Goal: Task Accomplishment & Management: Use online tool/utility

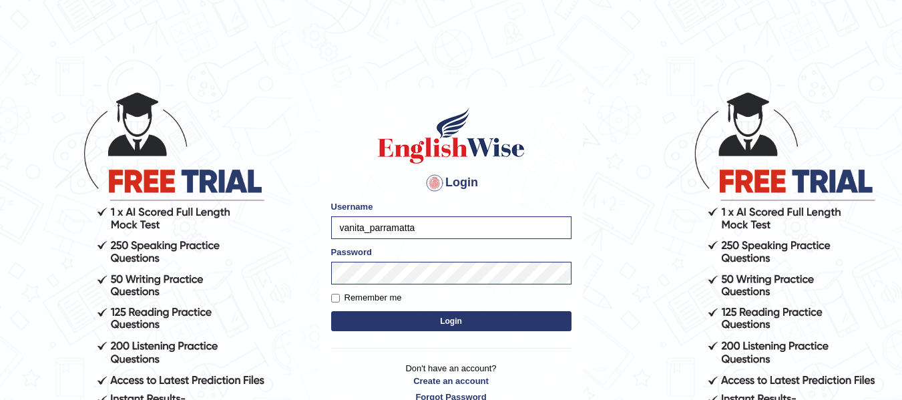
drag, startPoint x: 0, startPoint y: 0, endPoint x: 367, endPoint y: 314, distance: 483.3
click at [367, 314] on button "Login" at bounding box center [451, 321] width 240 height 20
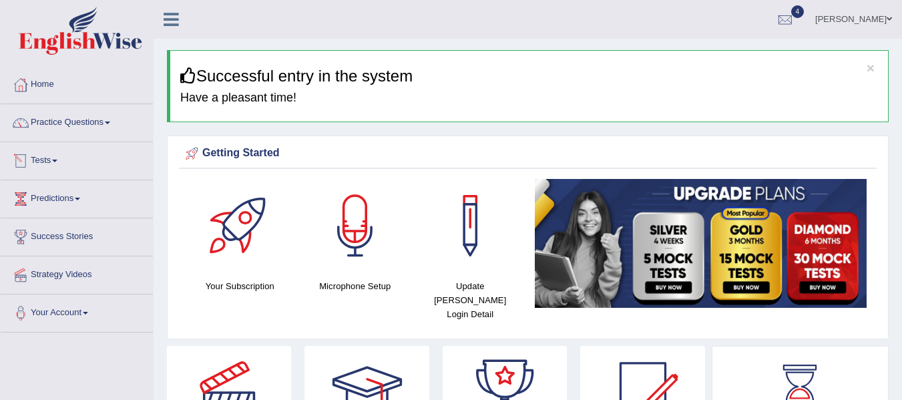
click at [49, 156] on link "Tests" at bounding box center [77, 158] width 152 height 33
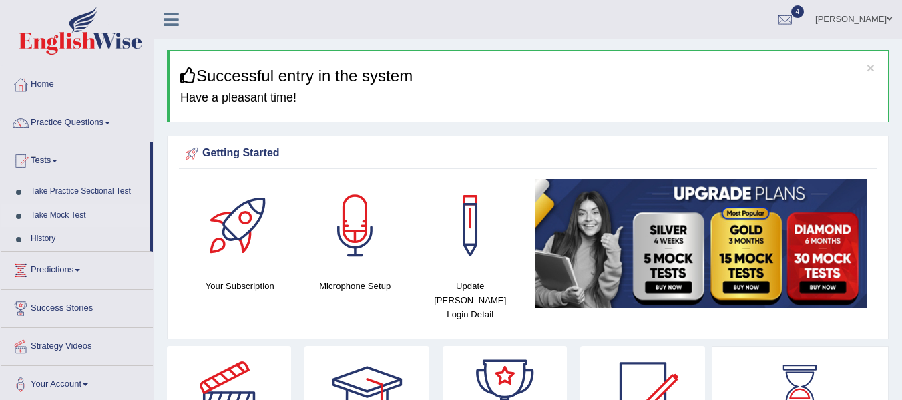
click at [51, 218] on link "Take Mock Test" at bounding box center [87, 216] width 125 height 24
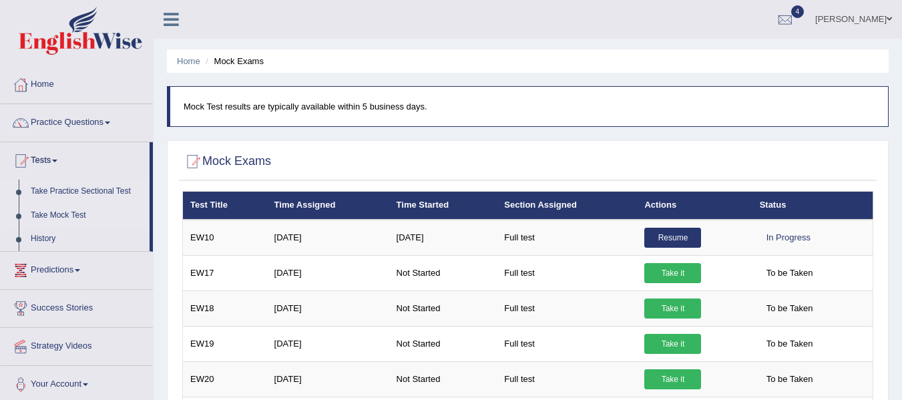
click at [108, 188] on link "Take Practice Sectional Test" at bounding box center [87, 192] width 125 height 24
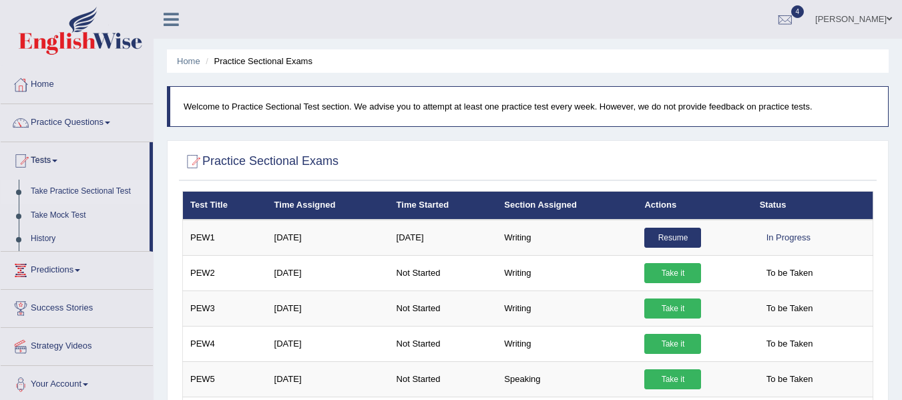
click at [875, 21] on link "Vanita Hans" at bounding box center [853, 17] width 97 height 35
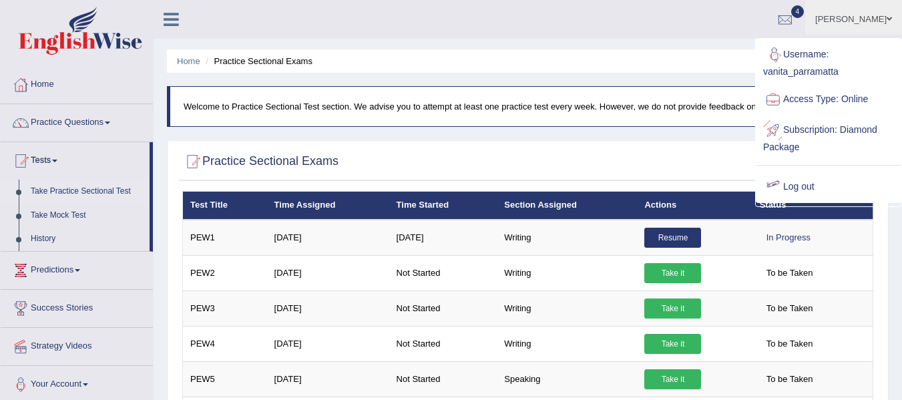
click at [797, 179] on link "Log out" at bounding box center [828, 187] width 144 height 31
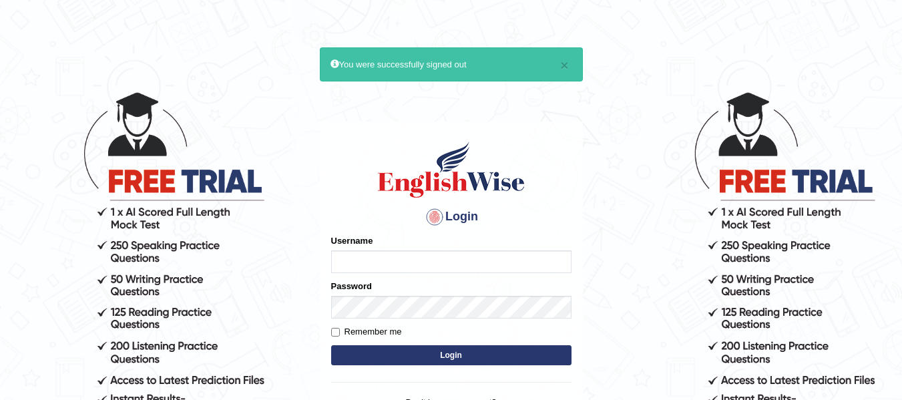
type input "vanita_parramatta"
click at [434, 268] on input "vanita_parramatta" at bounding box center [451, 261] width 240 height 23
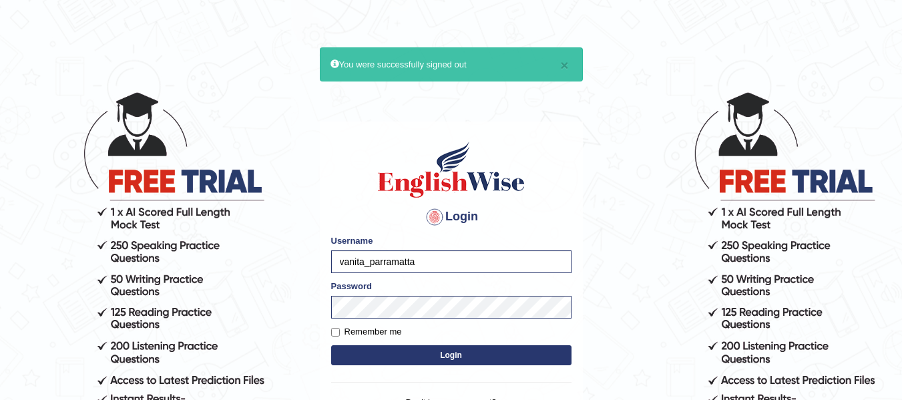
drag, startPoint x: 434, startPoint y: 266, endPoint x: 329, endPoint y: 271, distance: 104.9
click at [329, 271] on div "Login Please fix the following errors: Username vanita_parramatta Password Reme…" at bounding box center [451, 288] width 263 height 334
type input "drashti_parramatta"
click at [308, 308] on body "× You were successfully signed out Login Please fix the following errors: Usern…" at bounding box center [451, 245] width 902 height 400
click at [331, 345] on button "Login" at bounding box center [451, 355] width 240 height 20
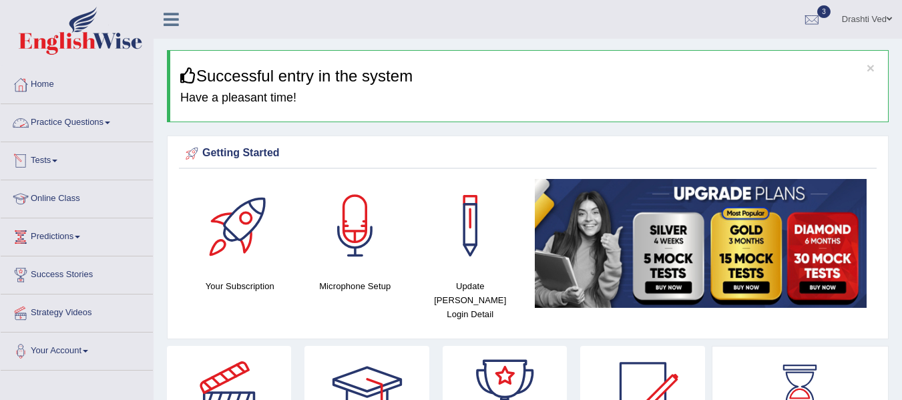
click at [65, 155] on link "Tests" at bounding box center [77, 158] width 152 height 33
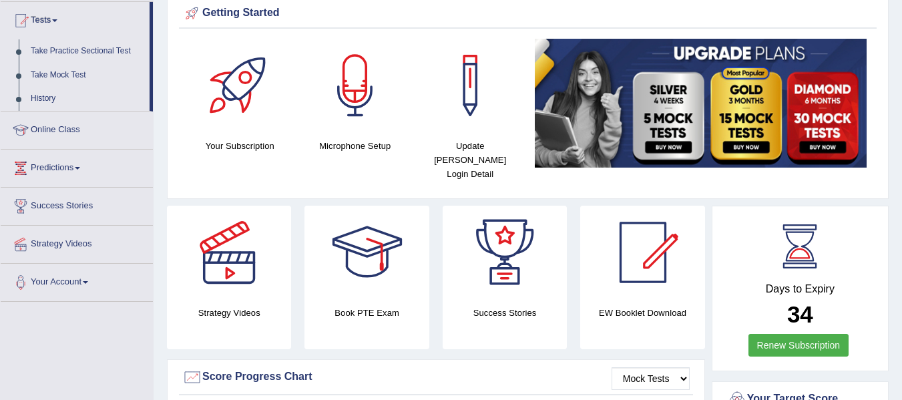
scroll to position [106, 0]
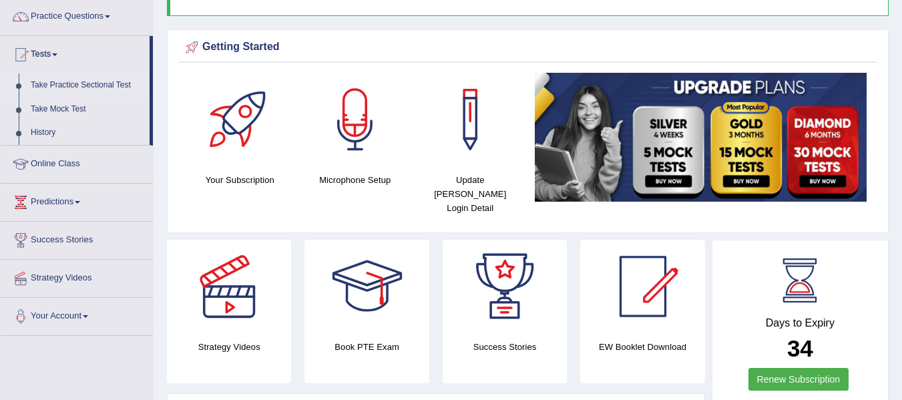
click at [75, 81] on link "Take Practice Sectional Test" at bounding box center [87, 85] width 125 height 24
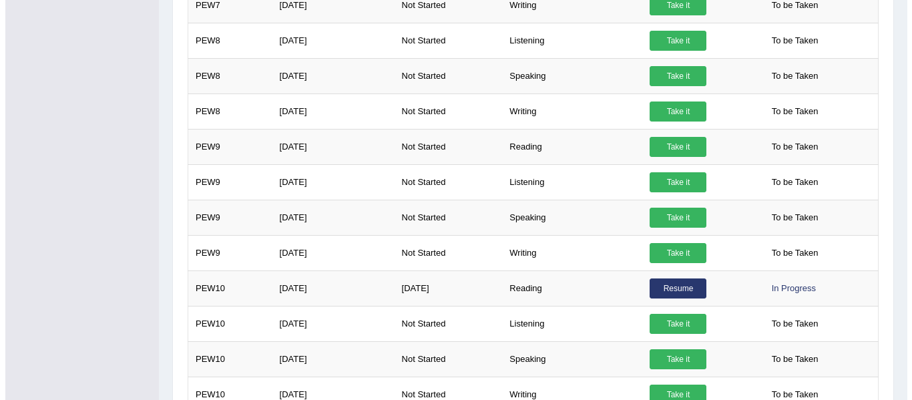
scroll to position [924, 0]
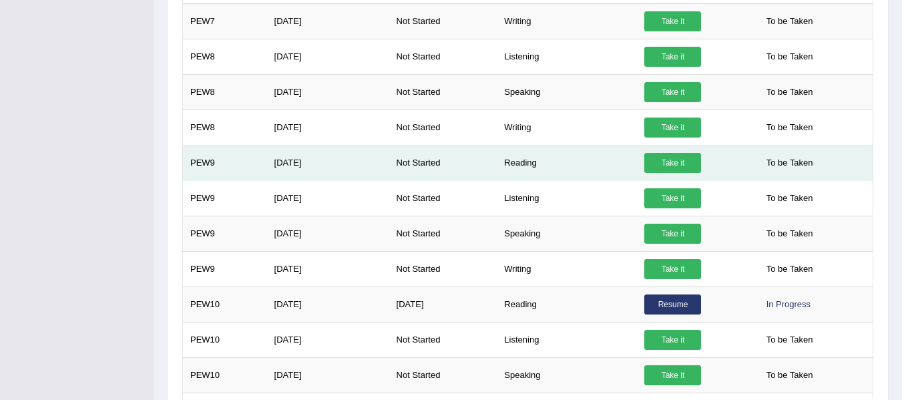
click at [667, 161] on link "Take it" at bounding box center [672, 163] width 57 height 20
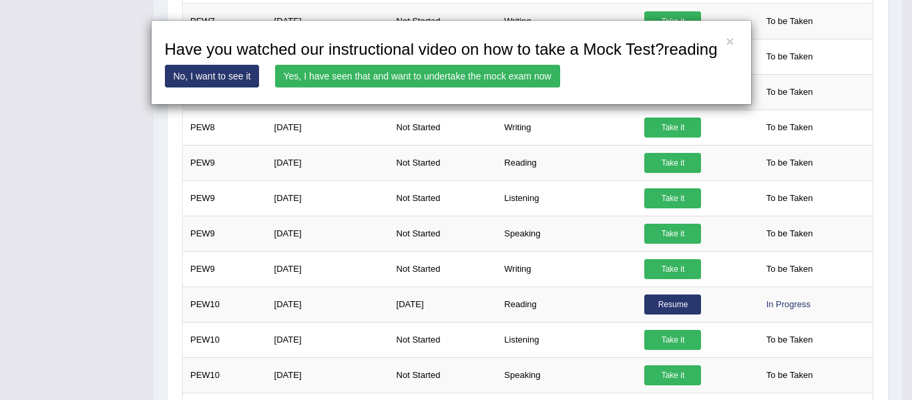
click at [385, 77] on link "Yes, I have seen that and want to undertake the mock exam now" at bounding box center [417, 76] width 285 height 23
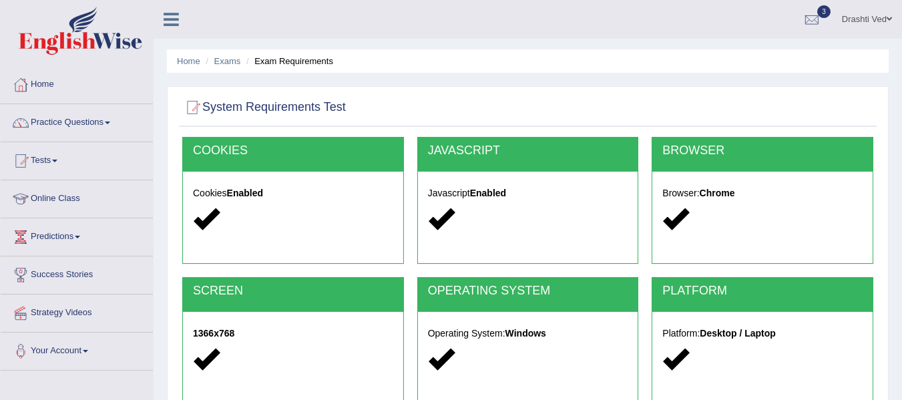
scroll to position [301, 0]
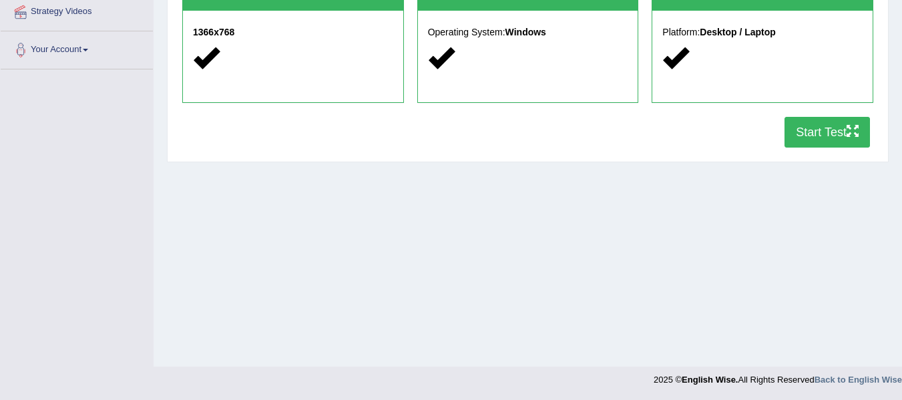
click at [815, 143] on button "Start Test" at bounding box center [826, 132] width 85 height 31
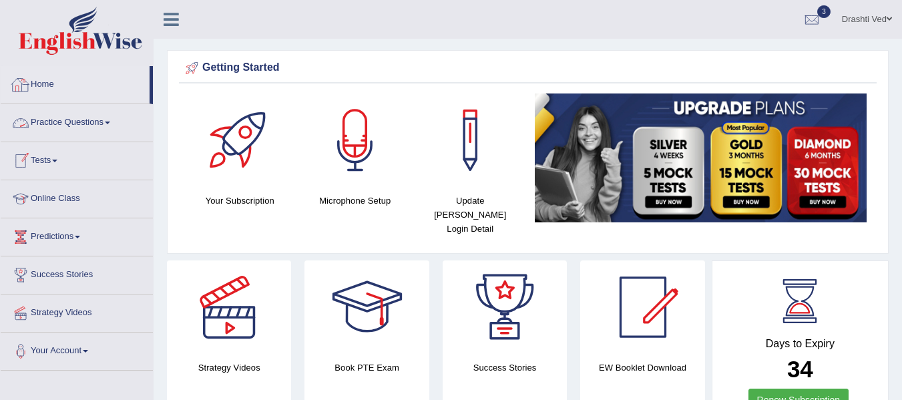
click at [50, 85] on link "Home" at bounding box center [75, 82] width 149 height 33
click at [51, 158] on link "Tests" at bounding box center [77, 158] width 152 height 33
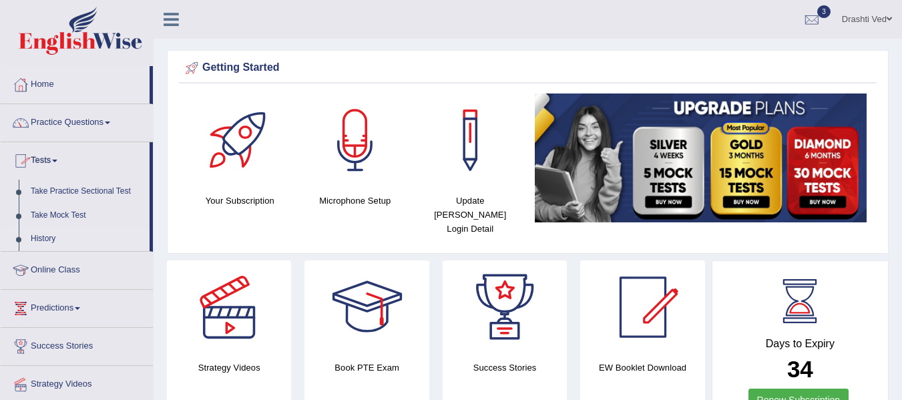
click at [43, 236] on link "History" at bounding box center [87, 239] width 125 height 24
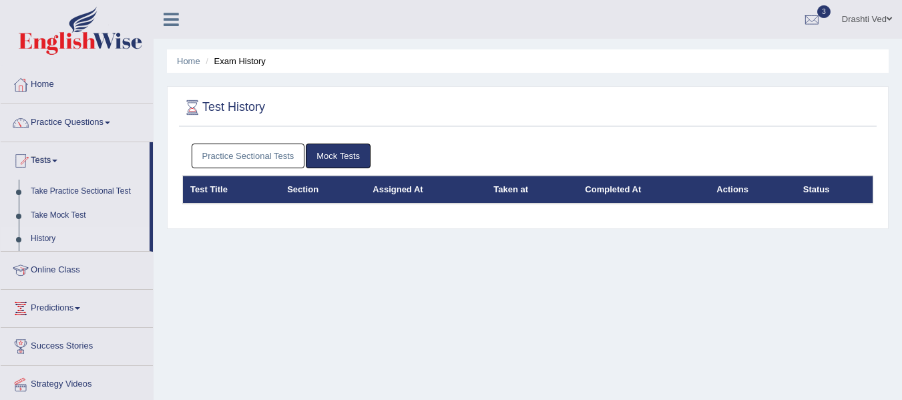
click at [246, 154] on link "Practice Sectional Tests" at bounding box center [248, 155] width 113 height 25
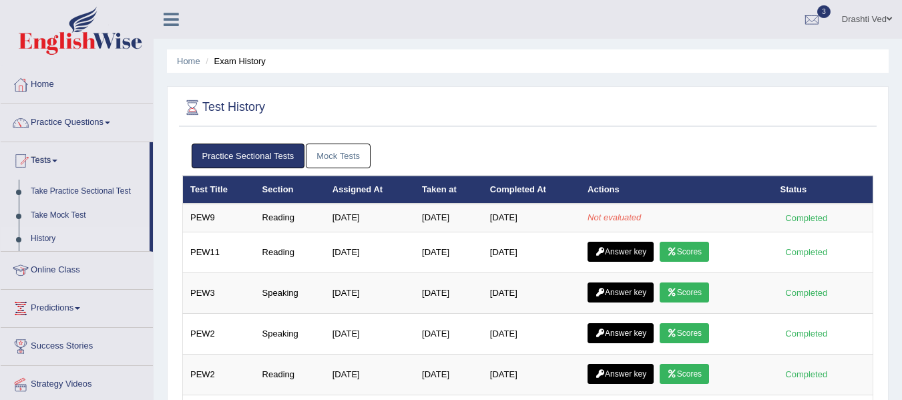
click at [872, 9] on link "Drashti Ved" at bounding box center [867, 17] width 70 height 35
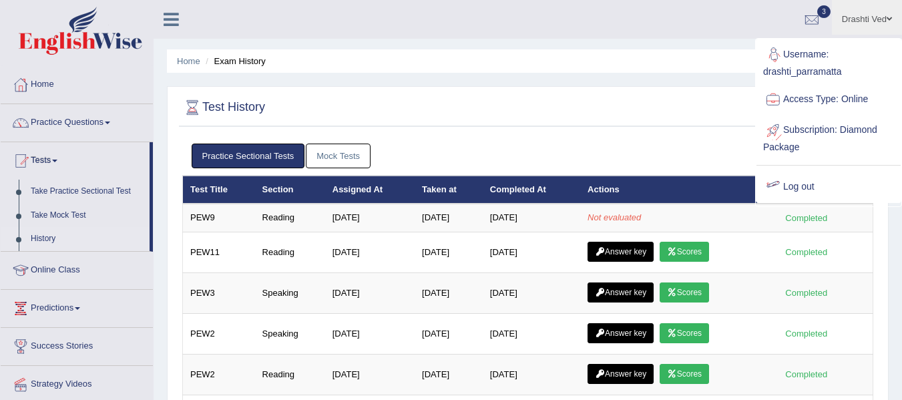
click at [804, 176] on link "Log out" at bounding box center [828, 187] width 144 height 31
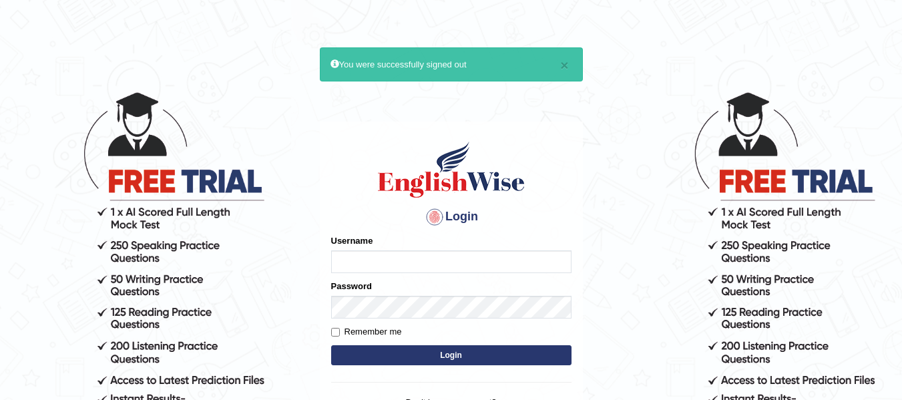
type input "vanita_parramatta"
click at [465, 354] on button "Login" at bounding box center [451, 355] width 240 height 20
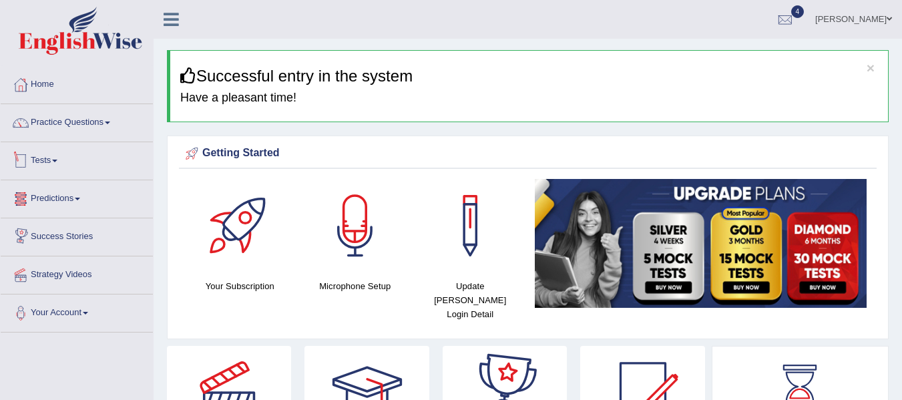
click at [64, 154] on link "Tests" at bounding box center [77, 158] width 152 height 33
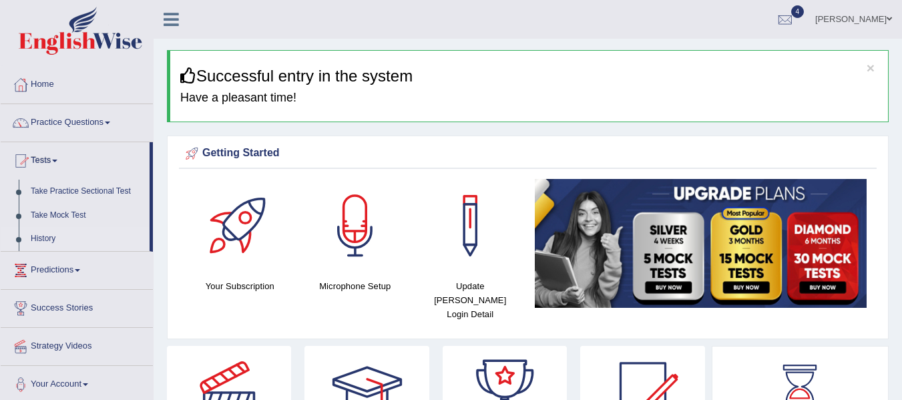
click at [43, 243] on link "History" at bounding box center [87, 239] width 125 height 24
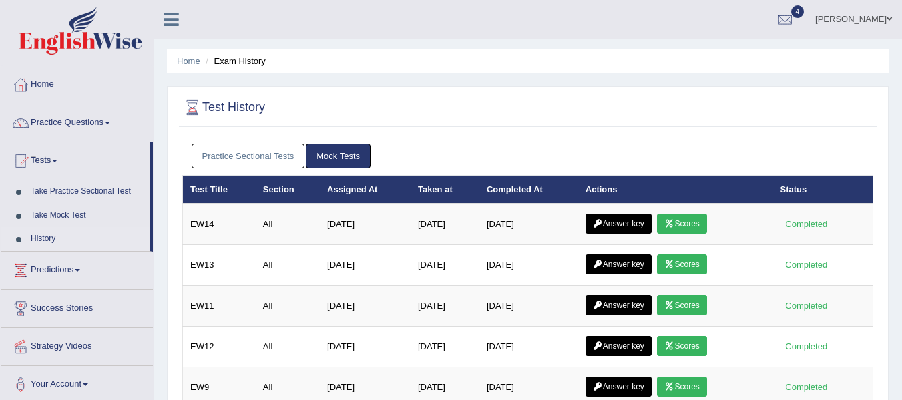
click at [266, 161] on link "Practice Sectional Tests" at bounding box center [248, 155] width 113 height 25
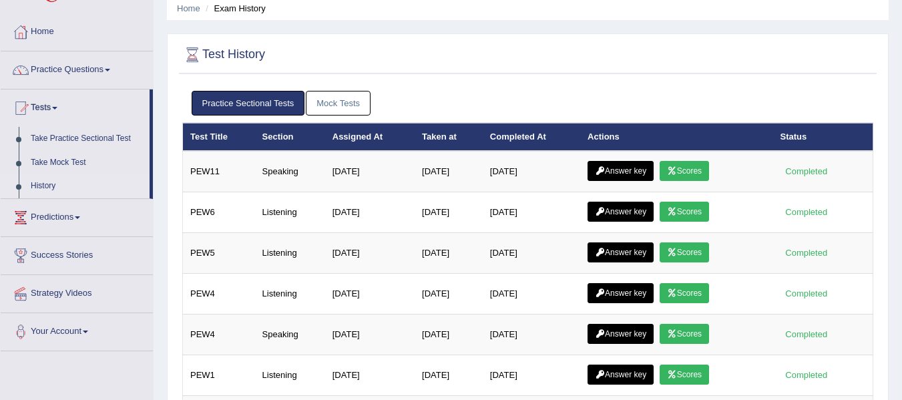
scroll to position [48, 0]
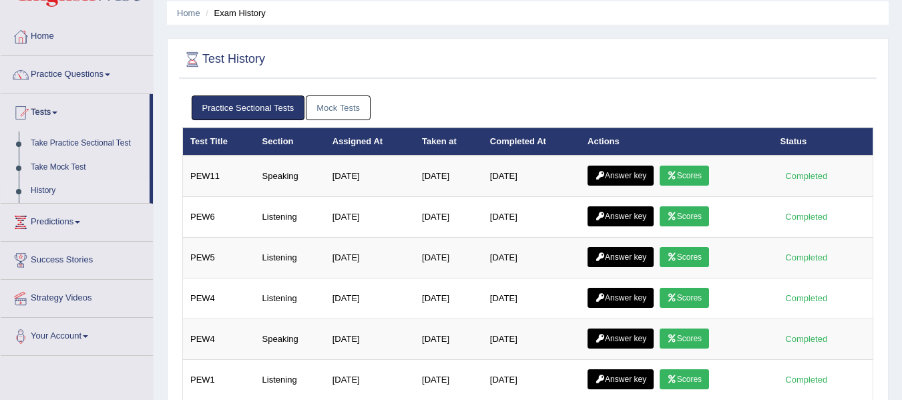
click at [350, 109] on link "Mock Tests" at bounding box center [338, 107] width 65 height 25
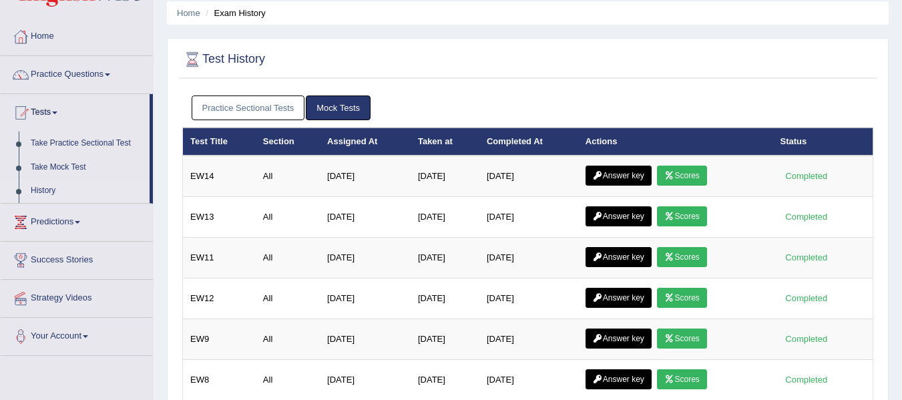
click at [45, 190] on link "History" at bounding box center [87, 191] width 125 height 24
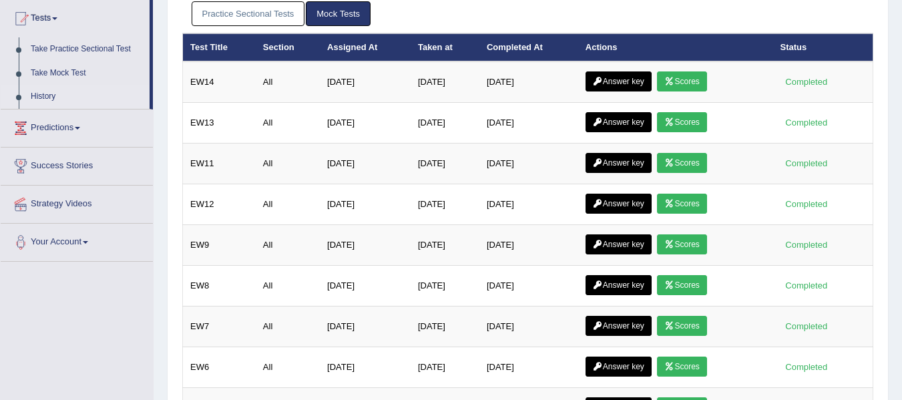
scroll to position [160, 0]
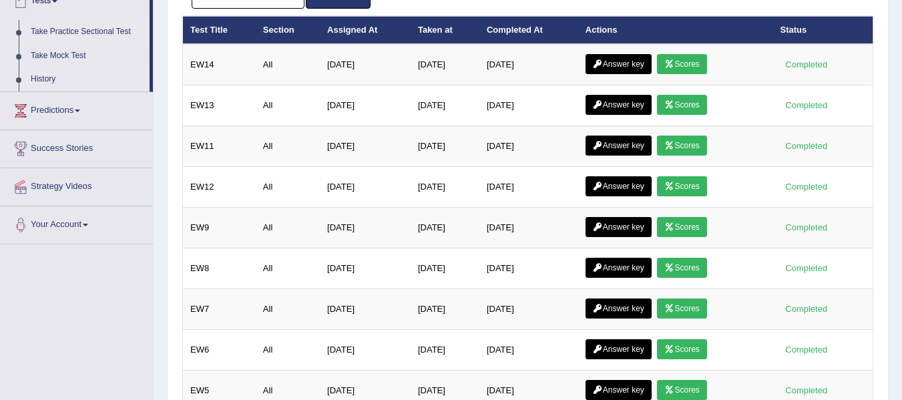
click at [90, 33] on link "Take Practice Sectional Test" at bounding box center [87, 32] width 125 height 24
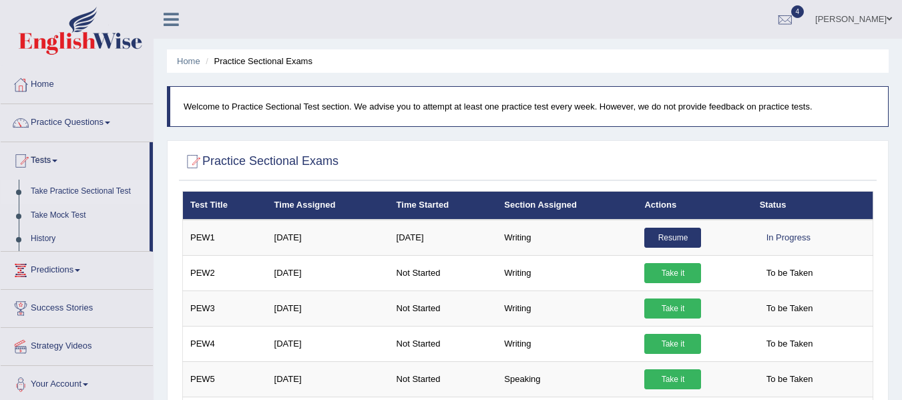
drag, startPoint x: 906, startPoint y: 85, endPoint x: 909, endPoint y: 59, distance: 26.2
click at [901, 59] on html "Toggle navigation Home Practice Questions Speaking Practice Read Aloud Repeat S…" at bounding box center [451, 200] width 902 height 400
click at [51, 73] on link "Home" at bounding box center [77, 82] width 152 height 33
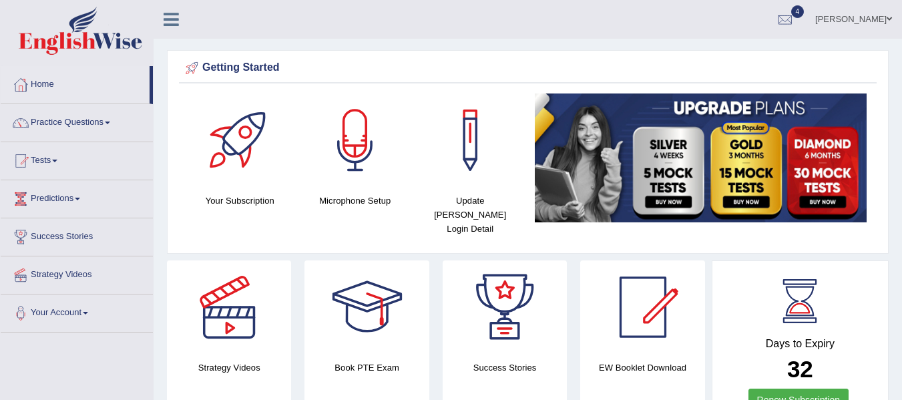
click at [872, 13] on link "[PERSON_NAME]" at bounding box center [853, 17] width 97 height 35
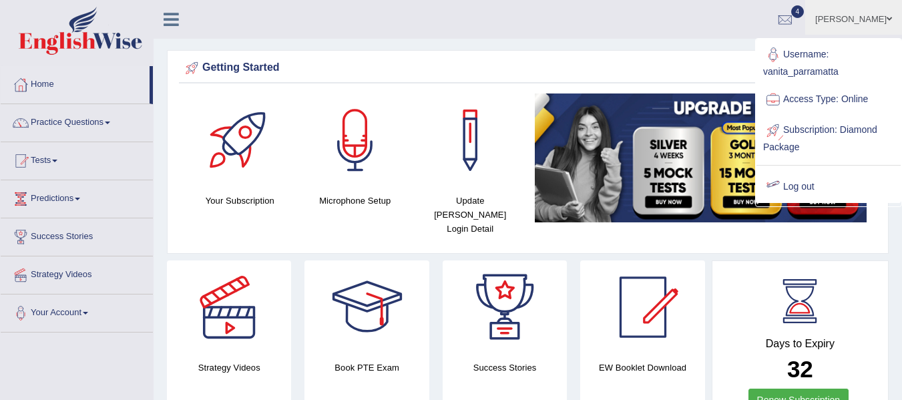
click at [803, 191] on link "Log out" at bounding box center [828, 187] width 144 height 31
